Goal: Find contact information: Find contact information

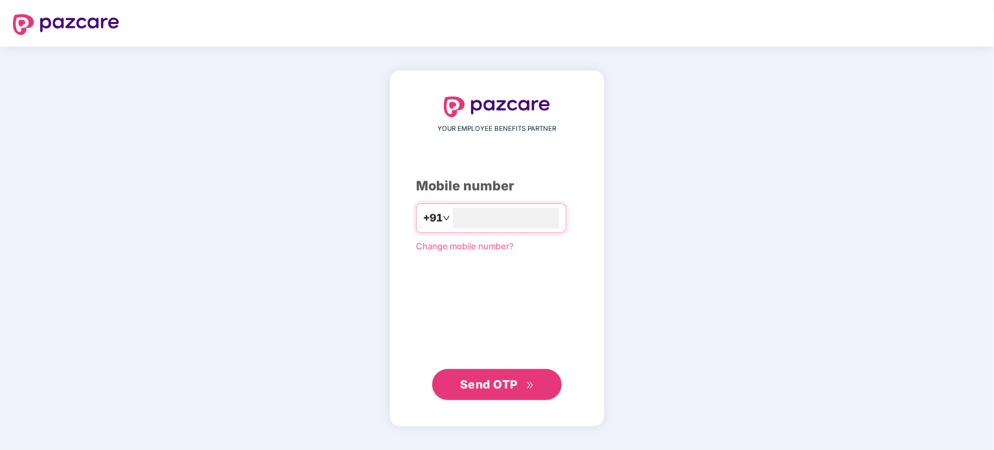
type input "**********"
click at [515, 383] on span "Send OTP" at bounding box center [489, 384] width 58 height 14
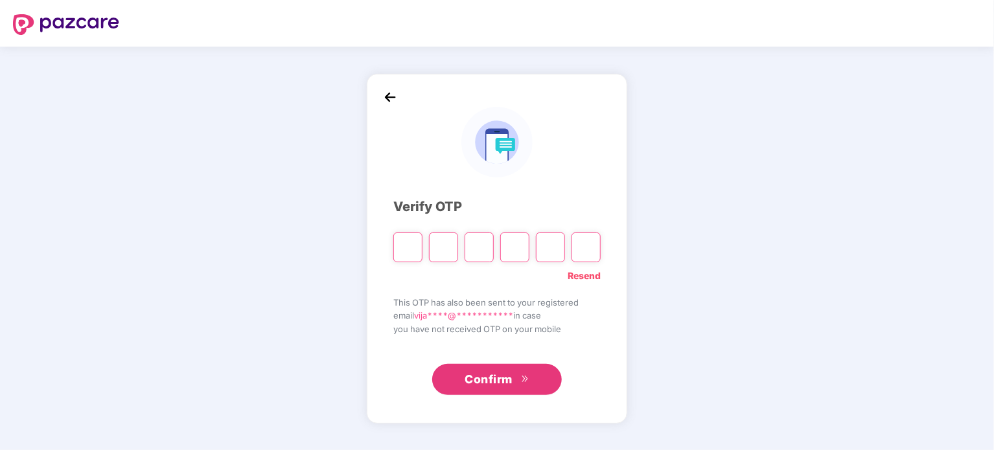
type input "*"
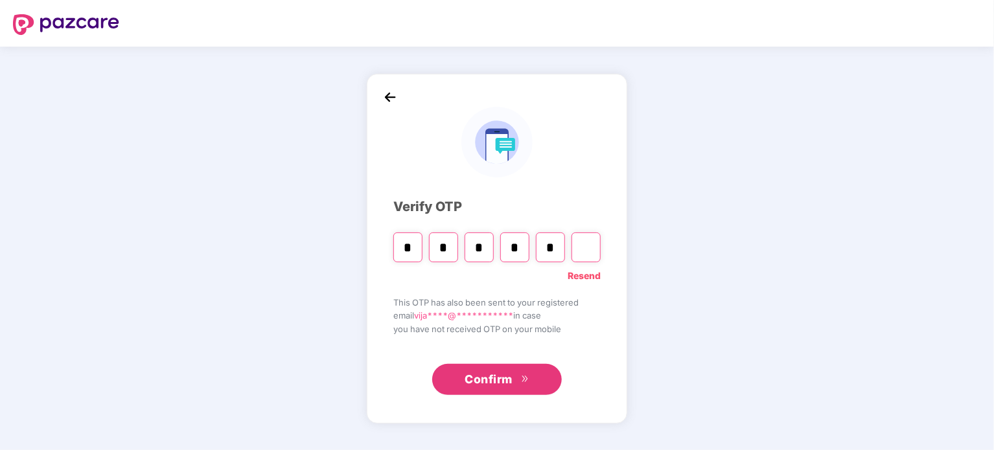
type input "*"
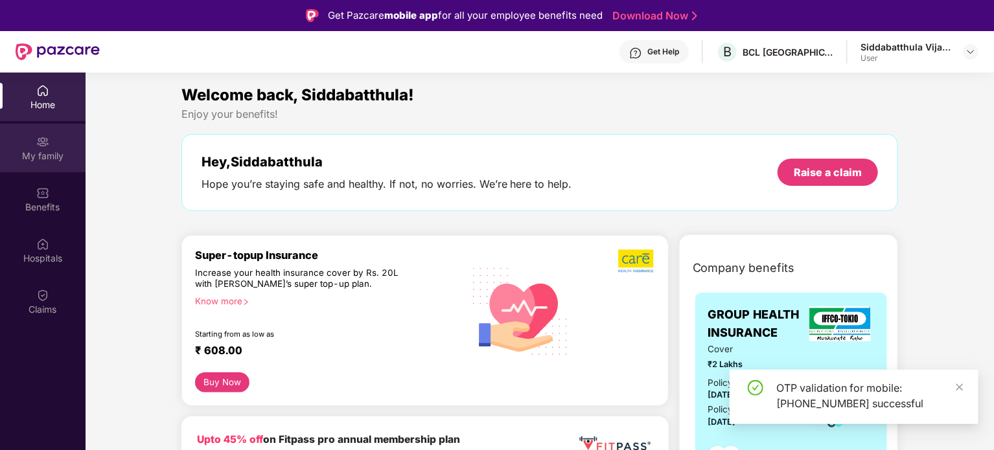
click at [48, 161] on div "My family" at bounding box center [43, 156] width 86 height 13
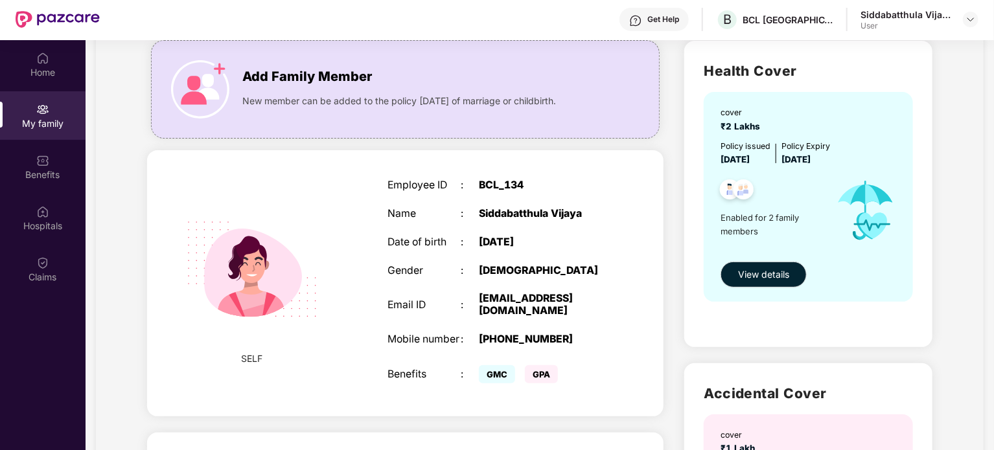
scroll to position [86, 0]
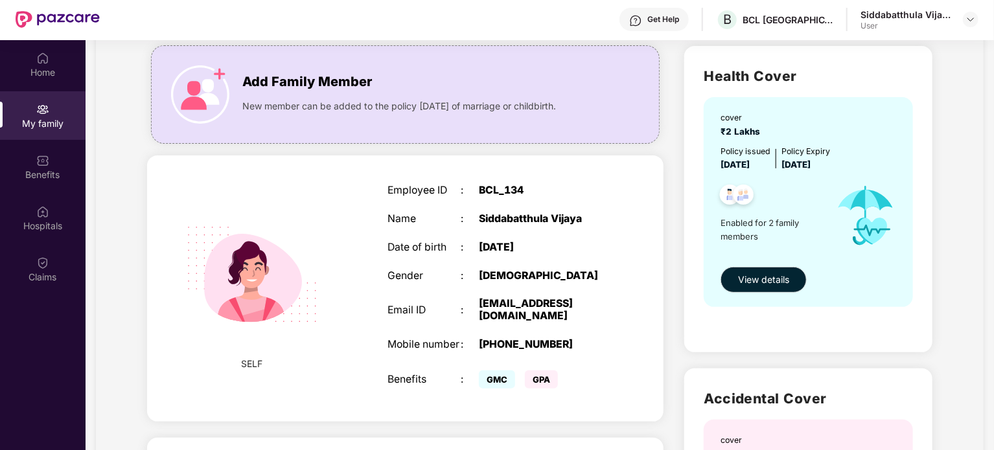
click at [433, 273] on div "Gender" at bounding box center [424, 276] width 73 height 12
click at [778, 275] on span "View details" at bounding box center [763, 280] width 51 height 14
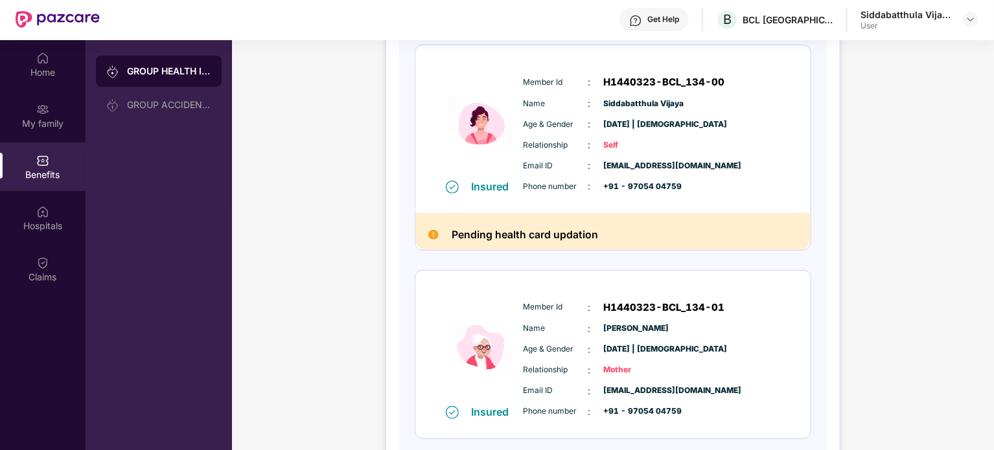
scroll to position [196, 0]
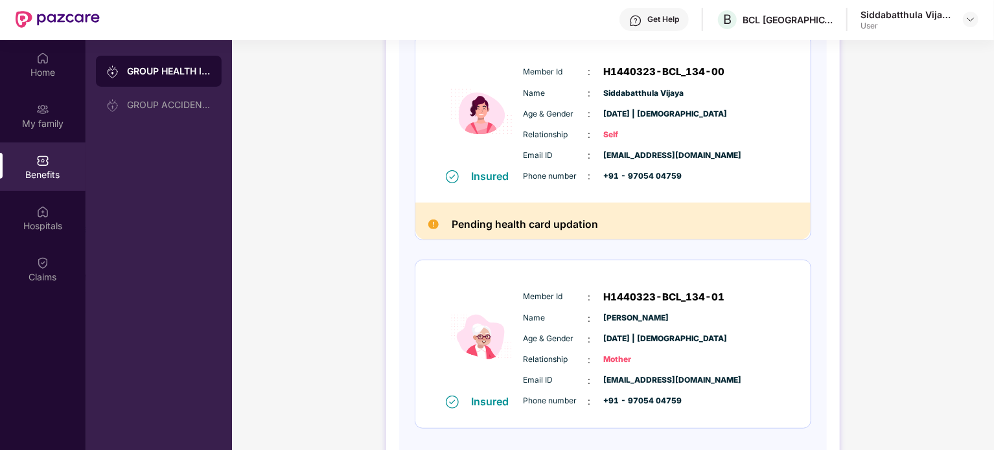
click at [432, 224] on img at bounding box center [433, 225] width 10 height 10
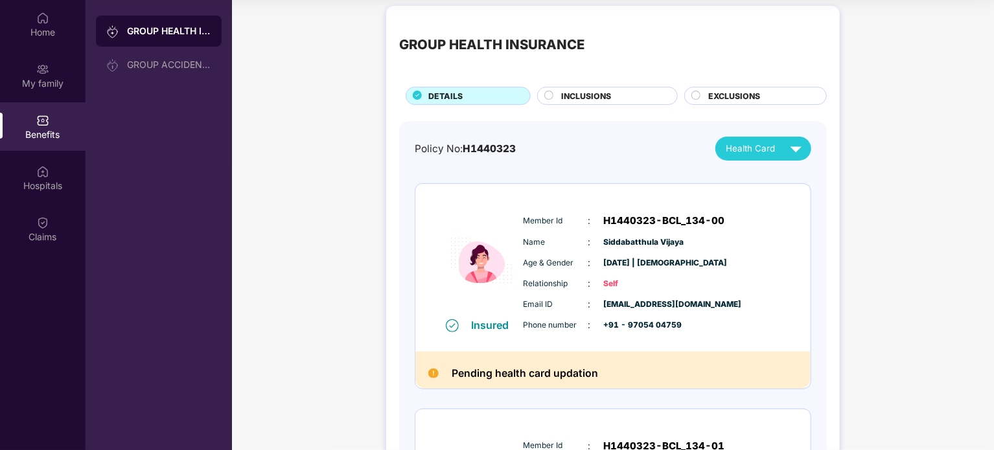
scroll to position [0, 0]
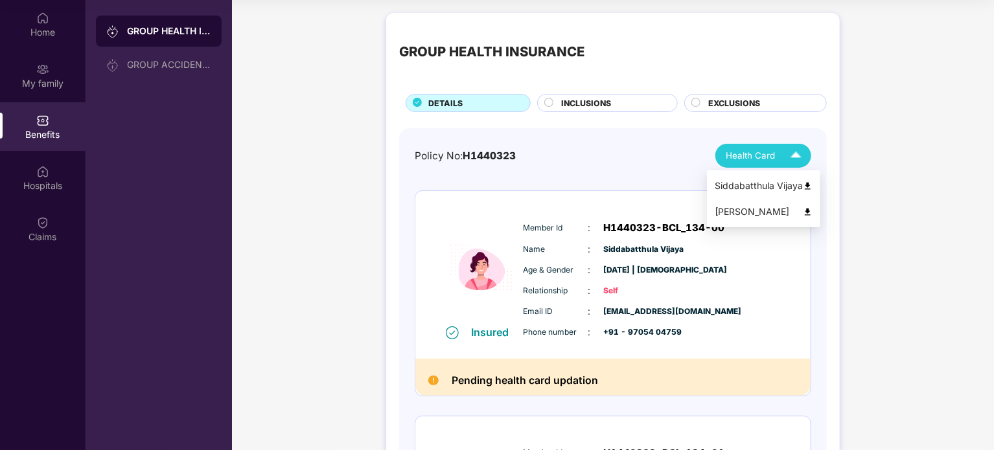
click at [790, 156] on img at bounding box center [796, 156] width 23 height 23
click at [767, 189] on div "Siddabatthula Vijaya" at bounding box center [764, 186] width 98 height 14
click at [434, 380] on img at bounding box center [433, 381] width 10 height 10
click at [550, 106] on circle at bounding box center [549, 102] width 8 height 8
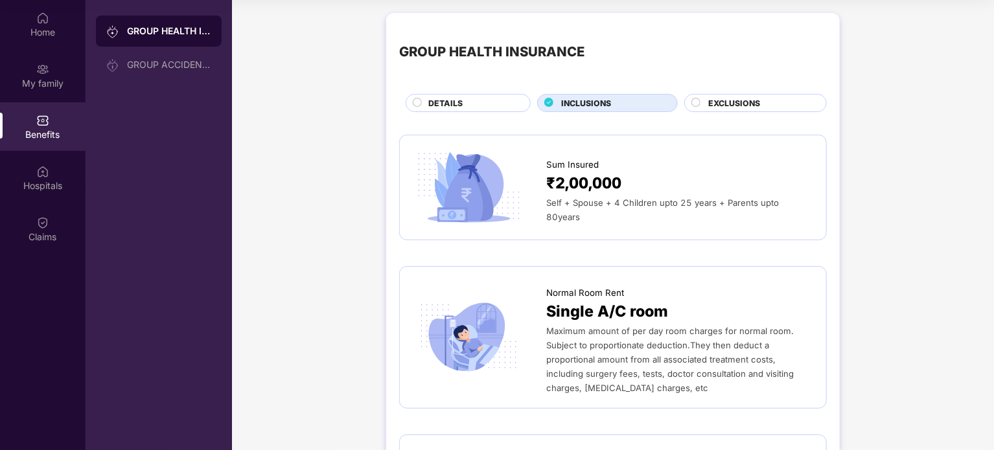
click at [693, 98] on circle at bounding box center [696, 102] width 8 height 8
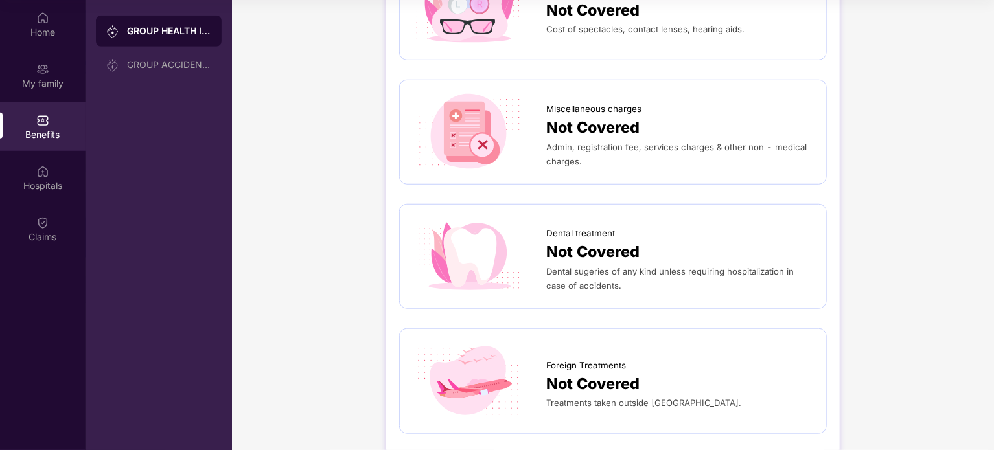
scroll to position [430, 0]
click at [726, 277] on div "Dental sugeries of any kind unless requiring hospitalization in case of acciden…" at bounding box center [679, 278] width 267 height 29
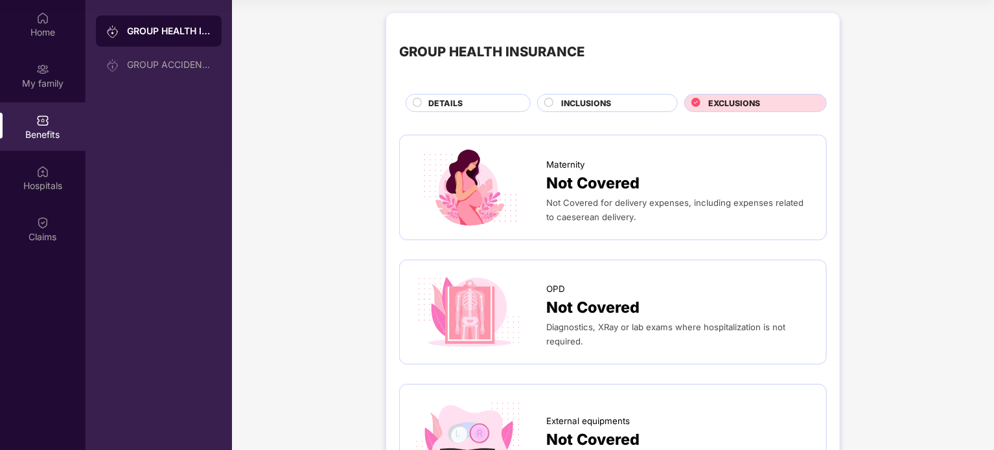
scroll to position [0, 0]
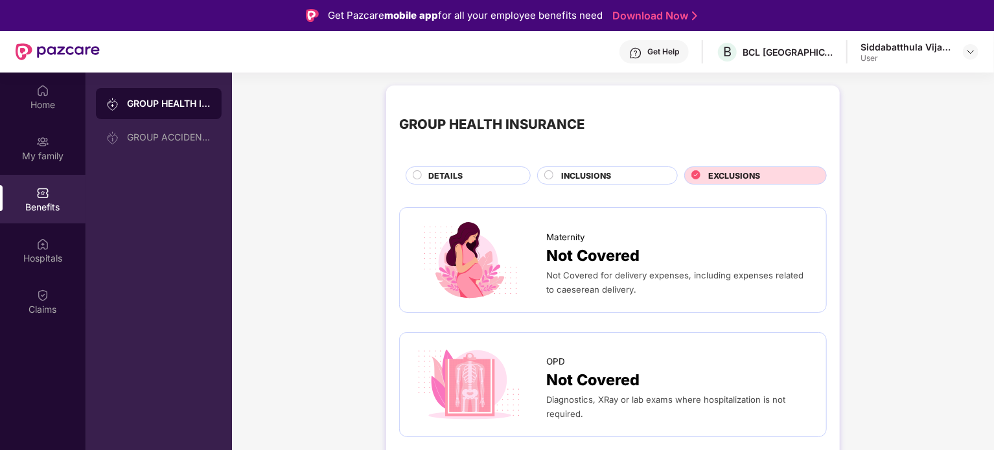
click at [644, 174] on div "INCLUSIONS" at bounding box center [613, 177] width 116 height 14
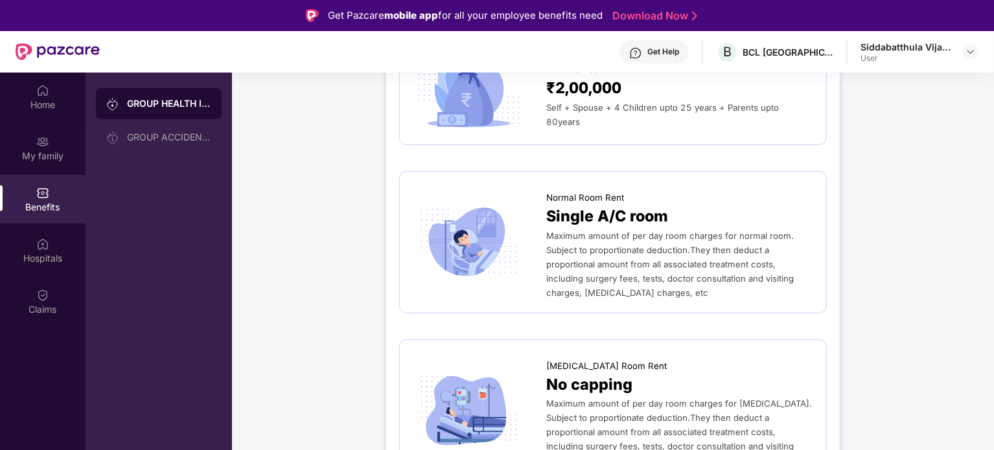
scroll to position [168, 0]
click at [38, 257] on div "Hospitals" at bounding box center [43, 258] width 86 height 13
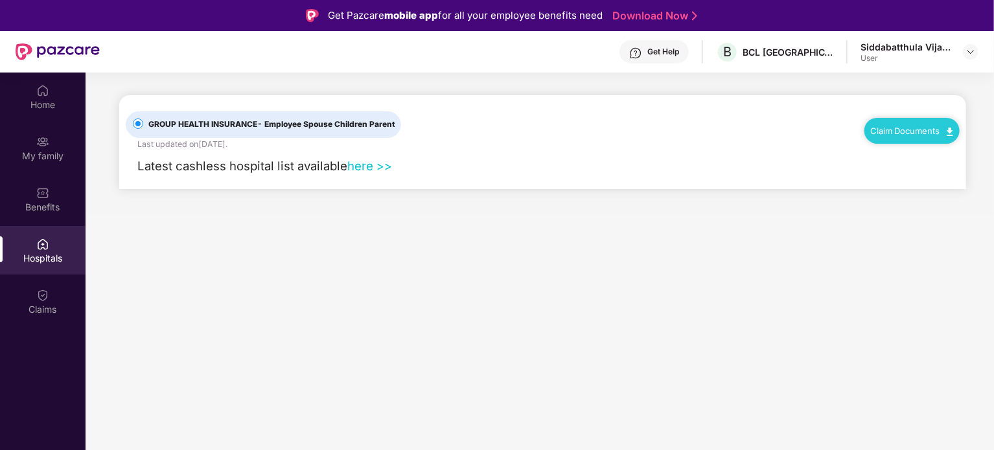
click at [358, 168] on link "here >>" at bounding box center [369, 166] width 45 height 14
click at [358, 171] on link "here >>" at bounding box center [369, 166] width 45 height 14
click at [893, 135] on link "Claim Documents" at bounding box center [912, 131] width 82 height 10
click at [371, 166] on link "here >>" at bounding box center [369, 166] width 45 height 14
click at [365, 167] on link "here >>" at bounding box center [369, 166] width 45 height 14
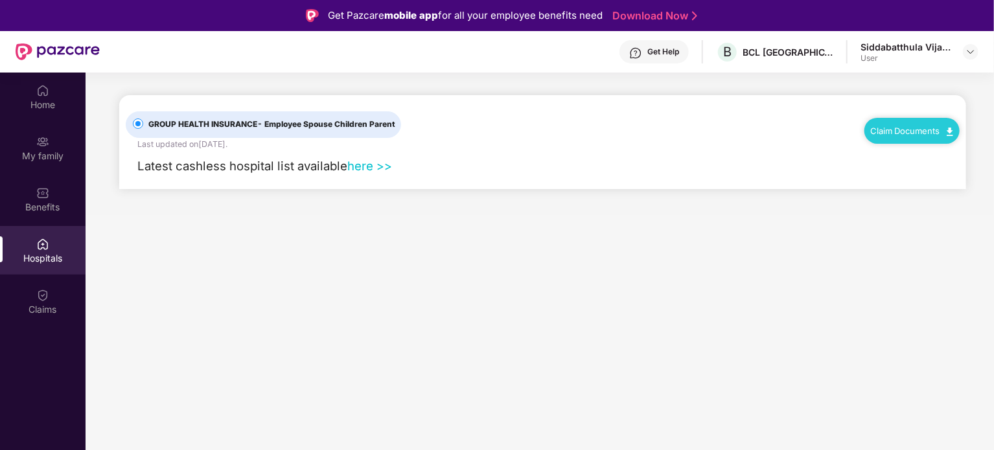
click at [689, 55] on div "Get Help" at bounding box center [653, 51] width 69 height 23
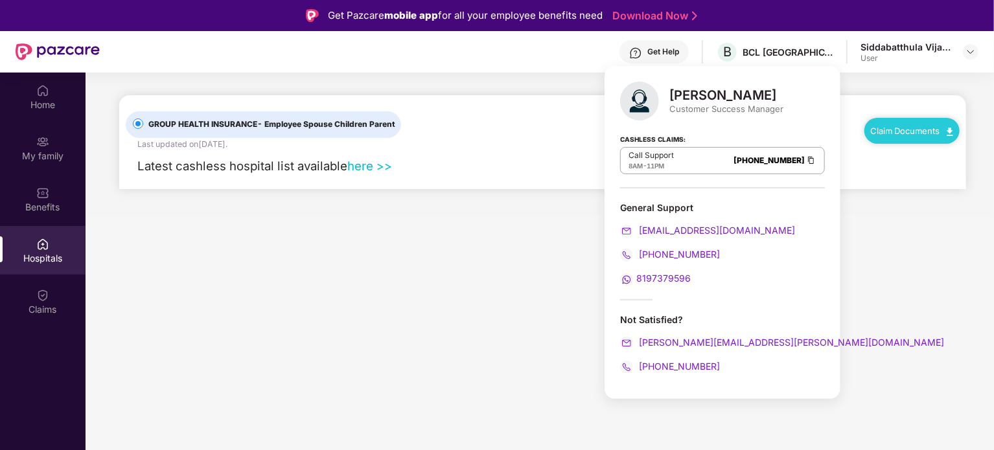
click at [673, 277] on span "8197379596" at bounding box center [663, 278] width 54 height 11
click at [413, 287] on main "GROUP HEALTH INSURANCE - Employee Spouse Children Parent Last updated on [DATE]…" at bounding box center [540, 298] width 908 height 450
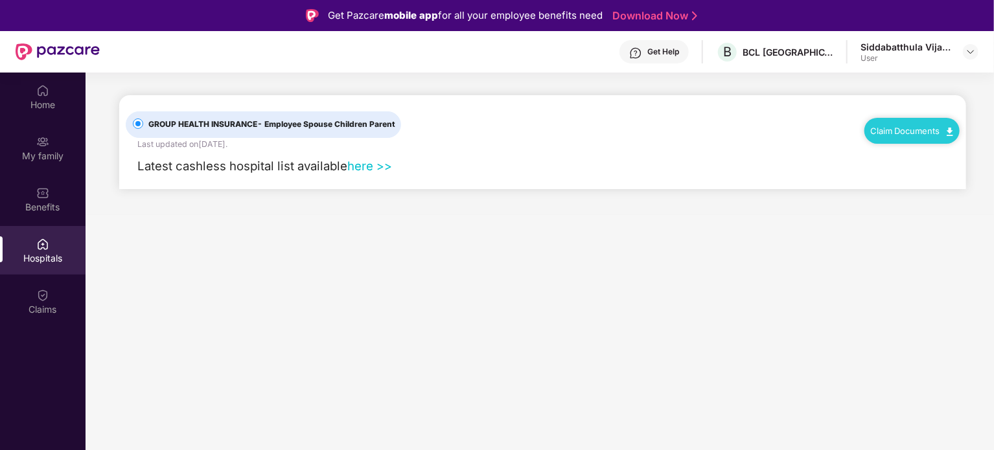
click at [364, 163] on link "here >>" at bounding box center [369, 166] width 45 height 14
click at [365, 159] on link "here >>" at bounding box center [369, 166] width 45 height 14
click at [679, 49] on div "Get Help" at bounding box center [663, 52] width 32 height 10
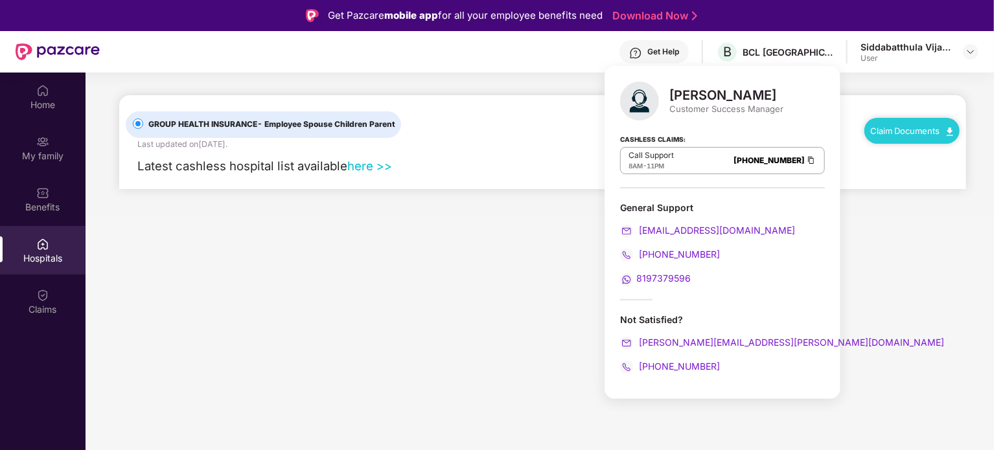
click at [630, 277] on img at bounding box center [626, 279] width 13 height 13
click at [689, 280] on span "8197379596" at bounding box center [663, 278] width 54 height 11
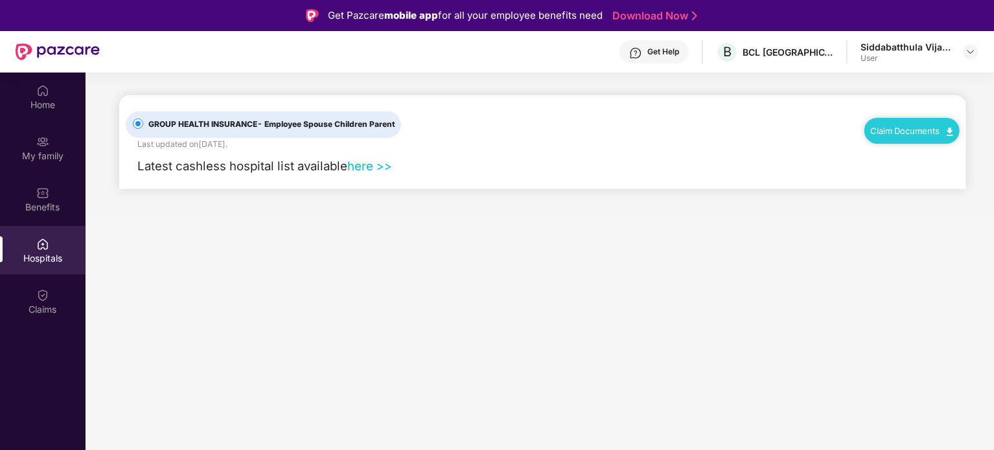
click at [335, 69] on div "Get Help B BCL [GEOGRAPHIC_DATA] Siddabatthula Vijaya User" at bounding box center [539, 51] width 879 height 41
click at [355, 165] on link "here >>" at bounding box center [369, 166] width 45 height 14
click at [679, 54] on div "Get Help" at bounding box center [663, 52] width 32 height 10
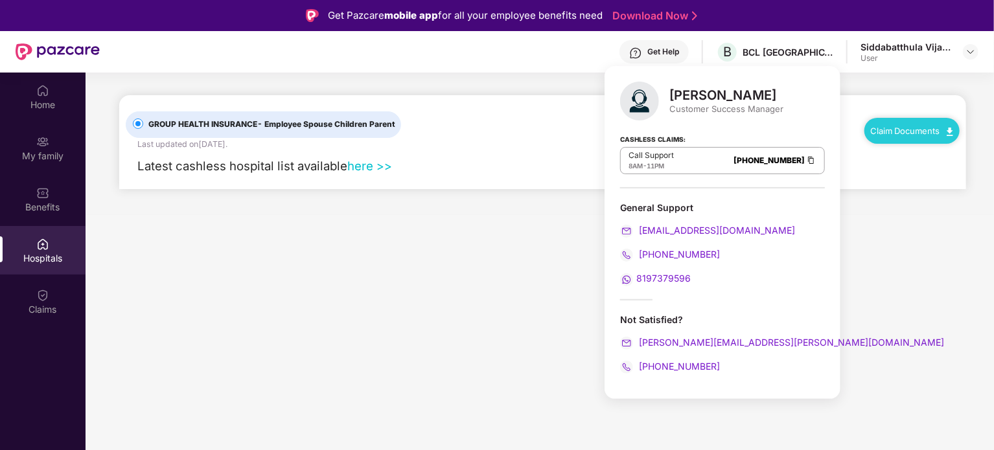
click at [734, 360] on div "[PHONE_NUMBER]" at bounding box center [722, 367] width 205 height 14
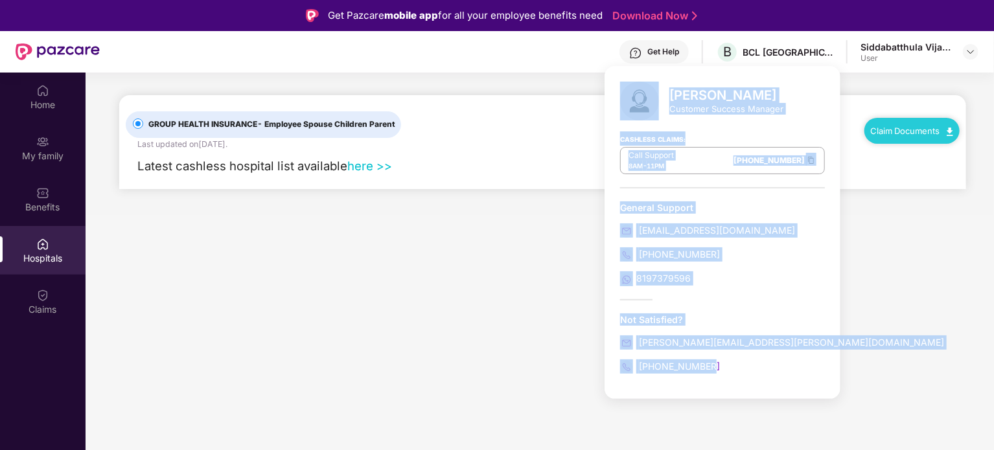
drag, startPoint x: 614, startPoint y: 77, endPoint x: 730, endPoint y: 367, distance: 312.0
click at [730, 367] on div "[PERSON_NAME] Customer Success Manager Cashless Claims: Call Support 8AM - 11PM…" at bounding box center [723, 232] width 236 height 333
copy div "[PERSON_NAME] Customer Success Manager Cashless Claims: Call Support 8AM - 11PM…"
